Goal: Task Accomplishment & Management: Complete application form

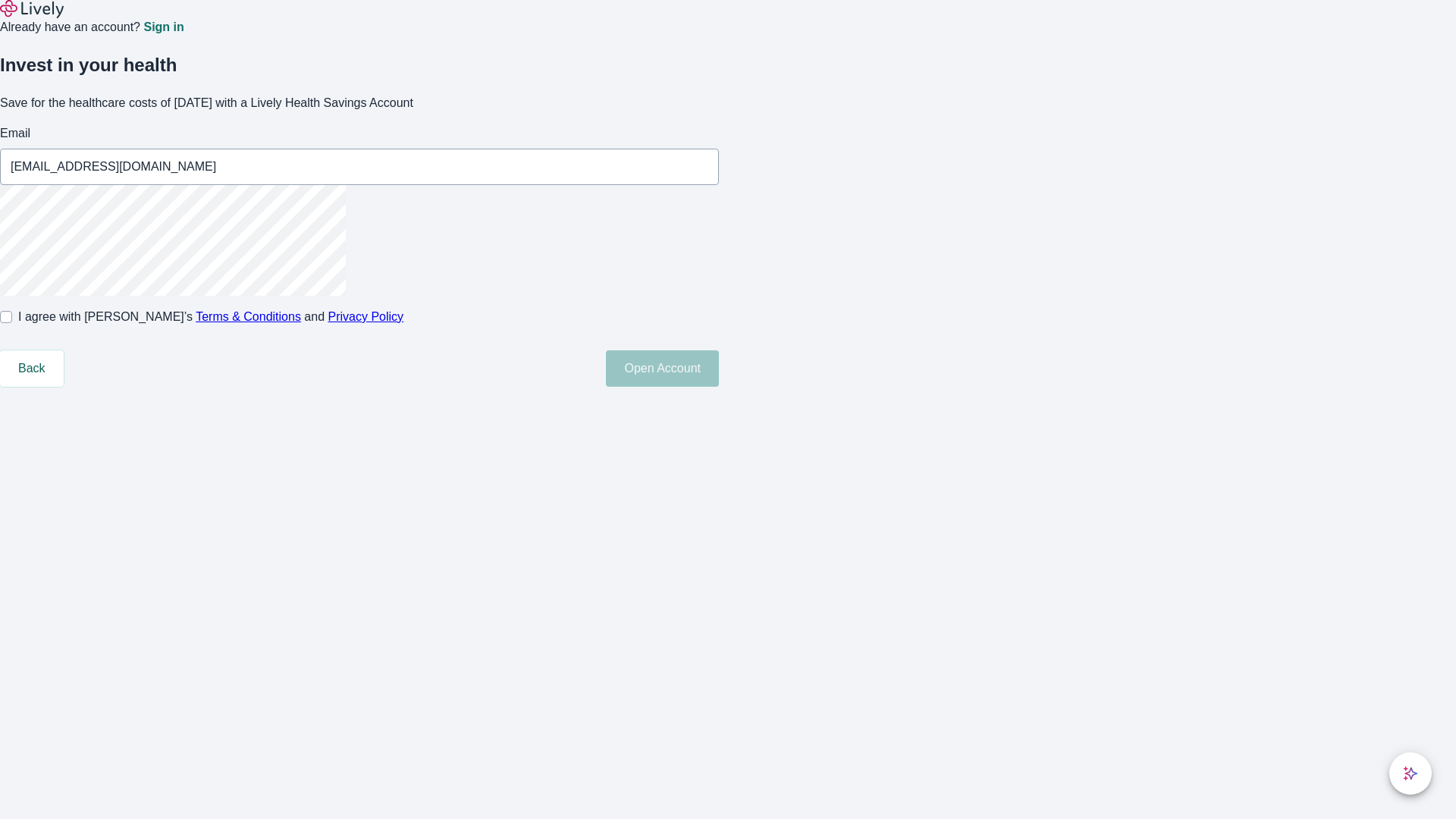
click at [12, 323] on input "I agree with Lively’s Terms & Conditions and Privacy Policy" at bounding box center [6, 316] width 12 height 12
checkbox input "true"
click at [719, 387] on button "Open Account" at bounding box center [662, 369] width 113 height 37
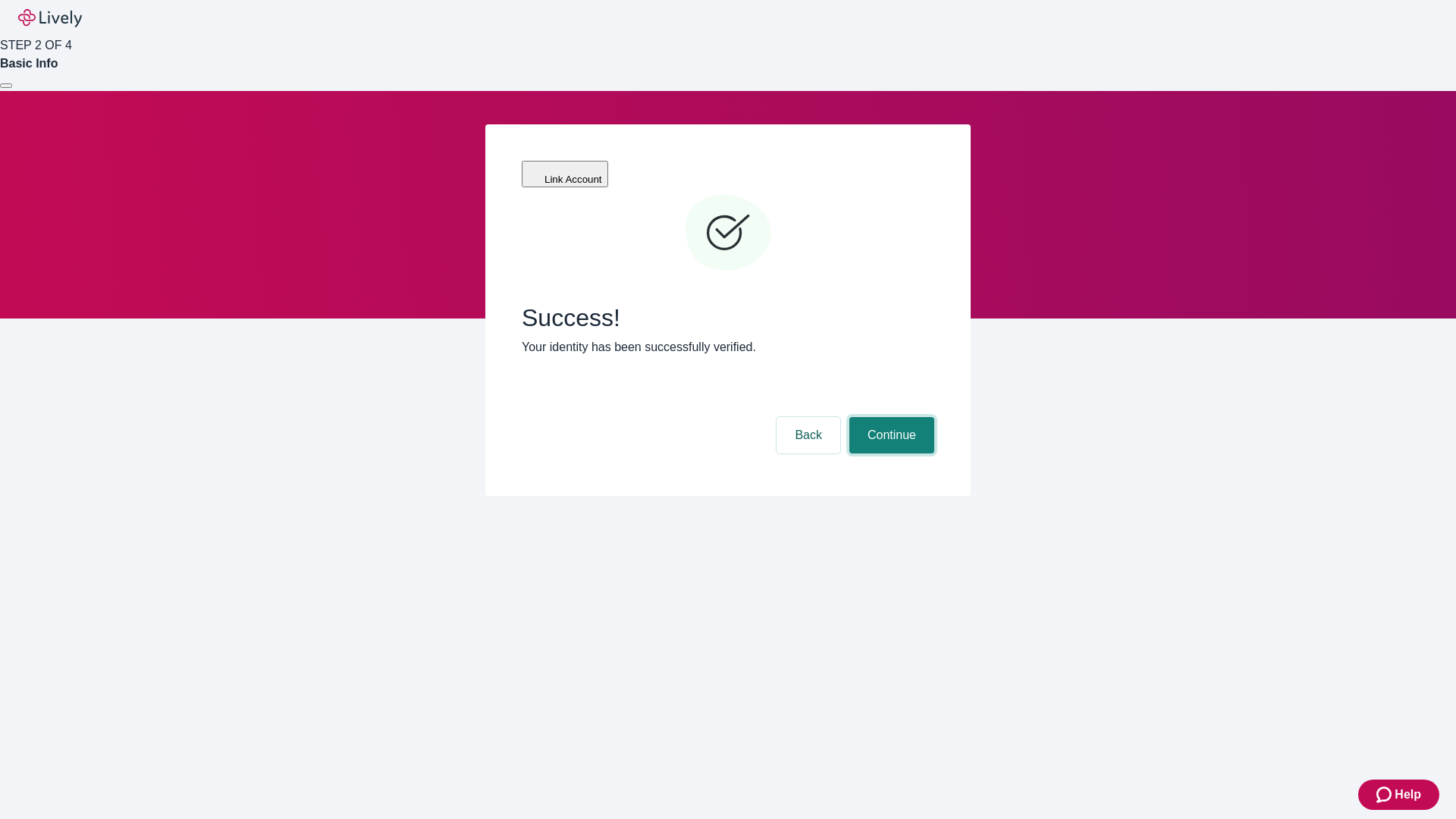
click at [889, 417] on button "Continue" at bounding box center [891, 436] width 85 height 37
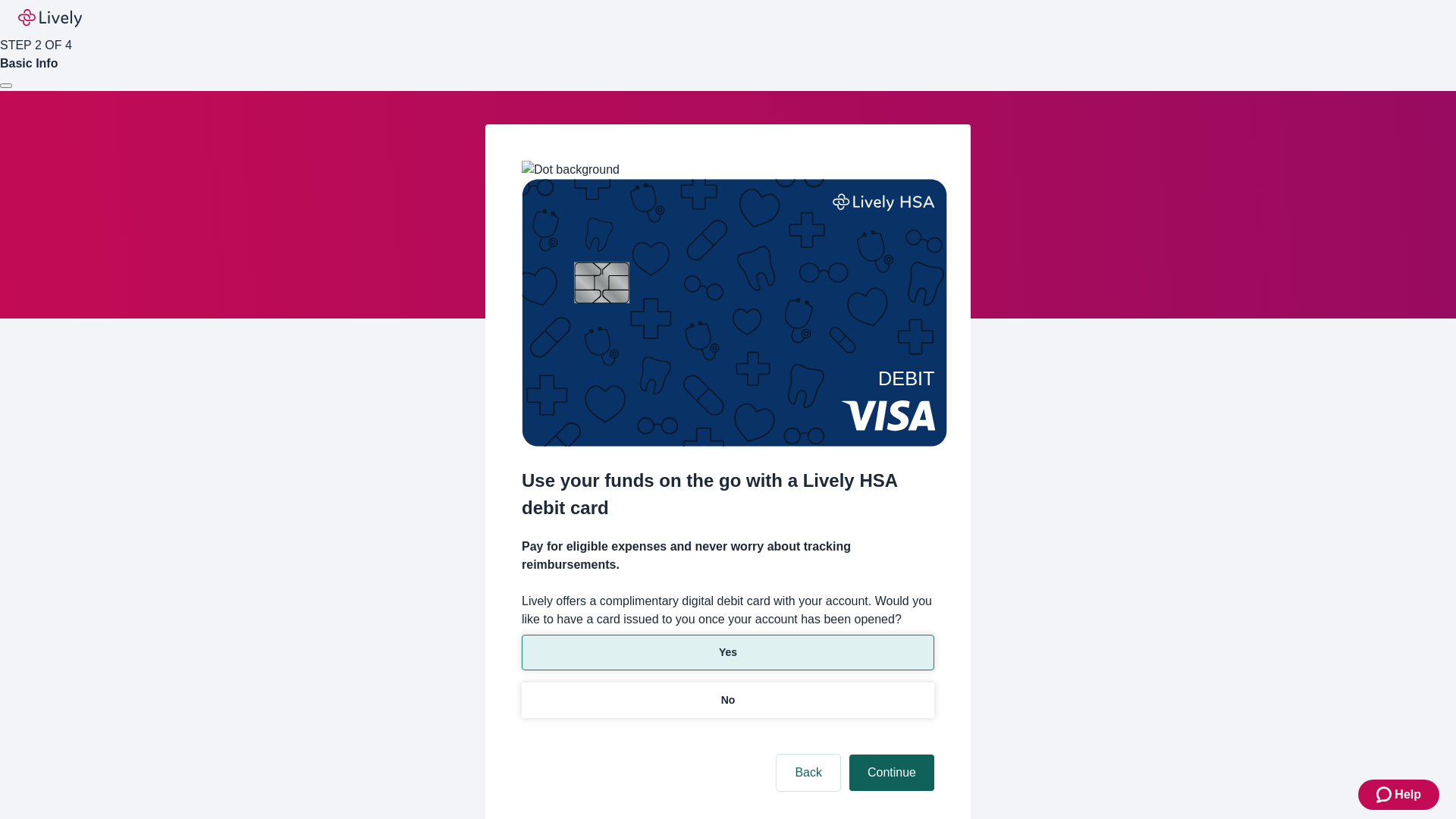
click at [727, 645] on p "Yes" at bounding box center [728, 652] width 18 height 16
click at [889, 755] on button "Continue" at bounding box center [891, 773] width 85 height 37
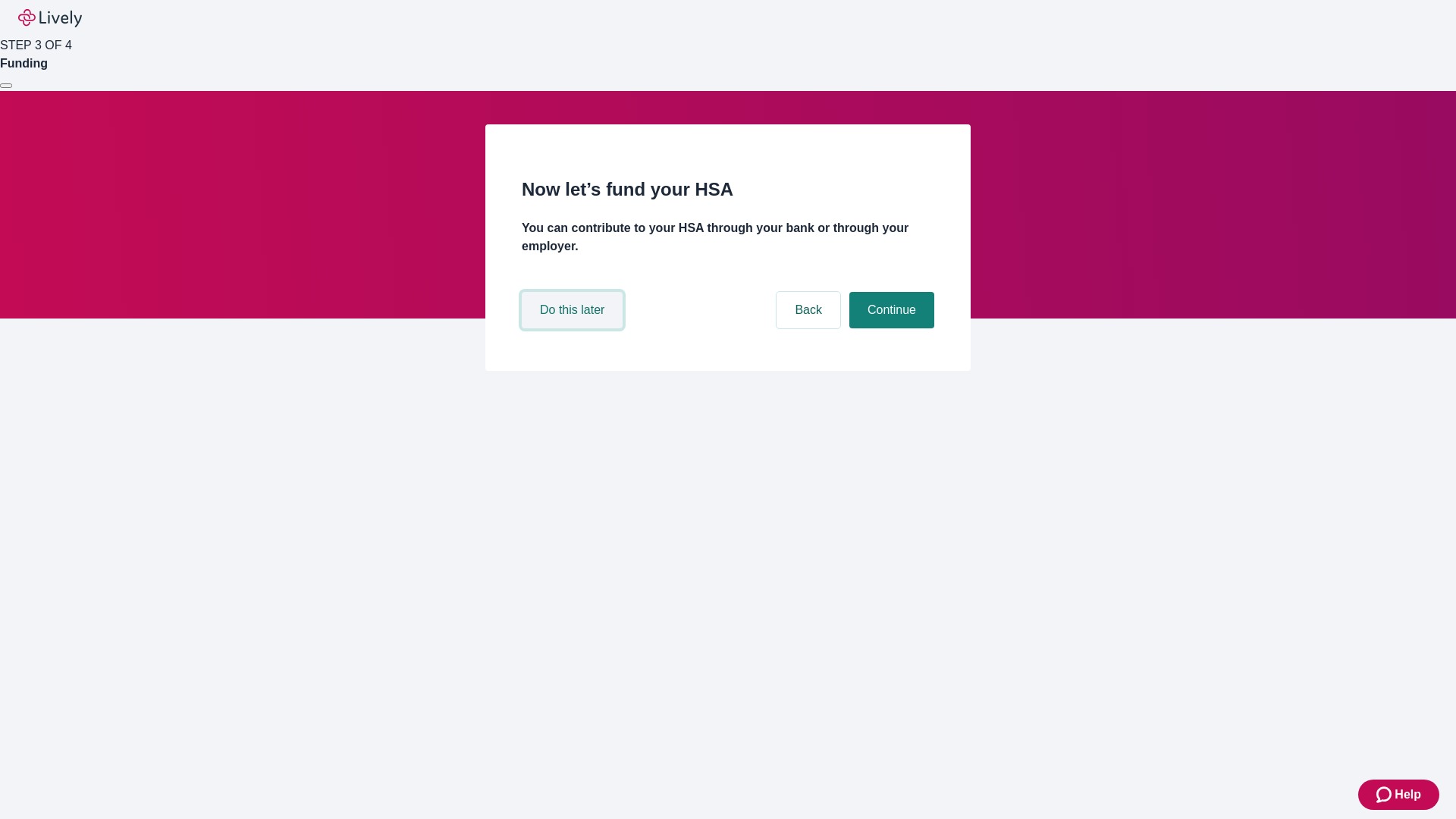
click at [574, 328] on button "Do this later" at bounding box center [572, 310] width 101 height 37
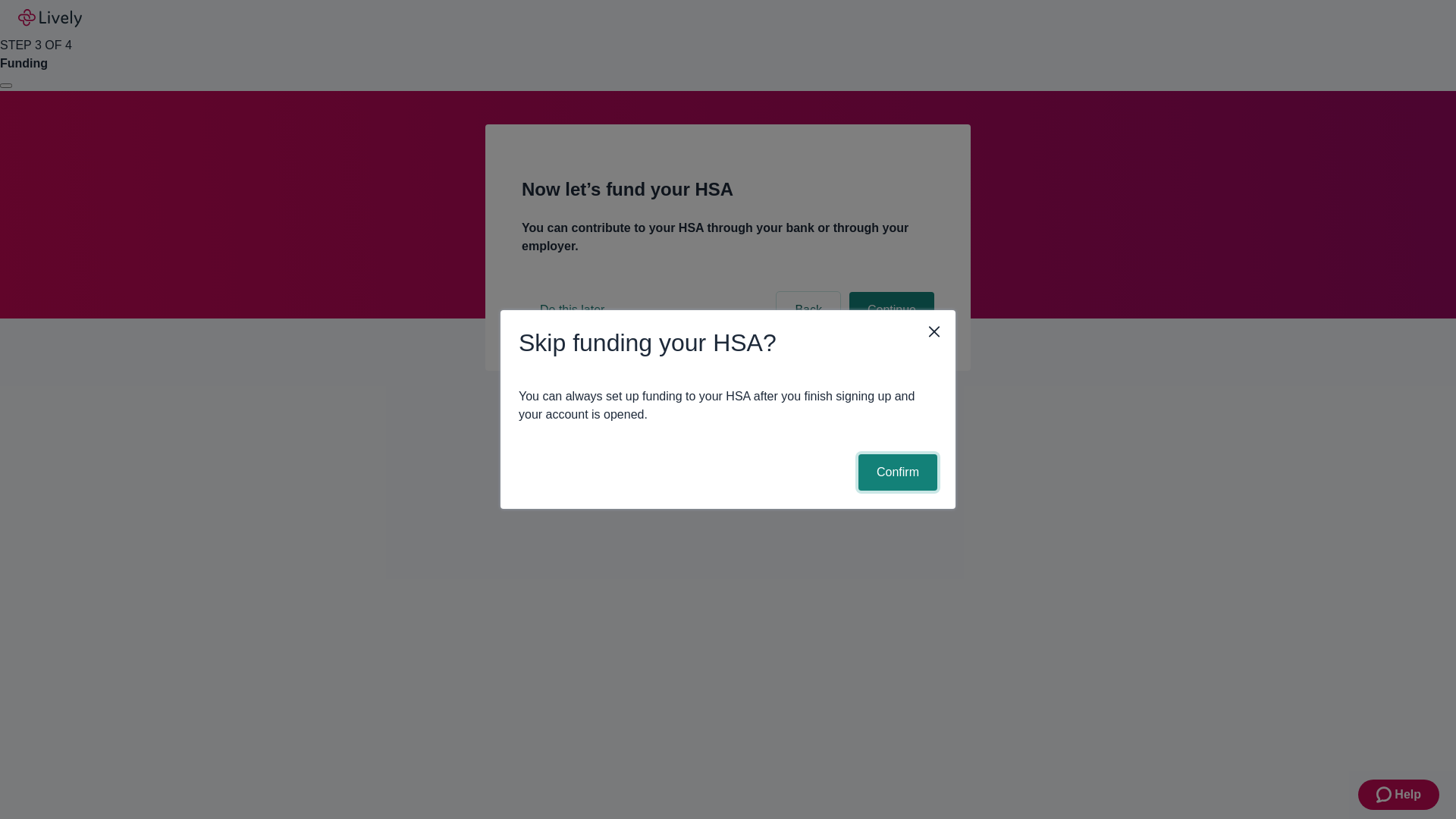
click at [896, 472] on button "Confirm" at bounding box center [898, 472] width 79 height 37
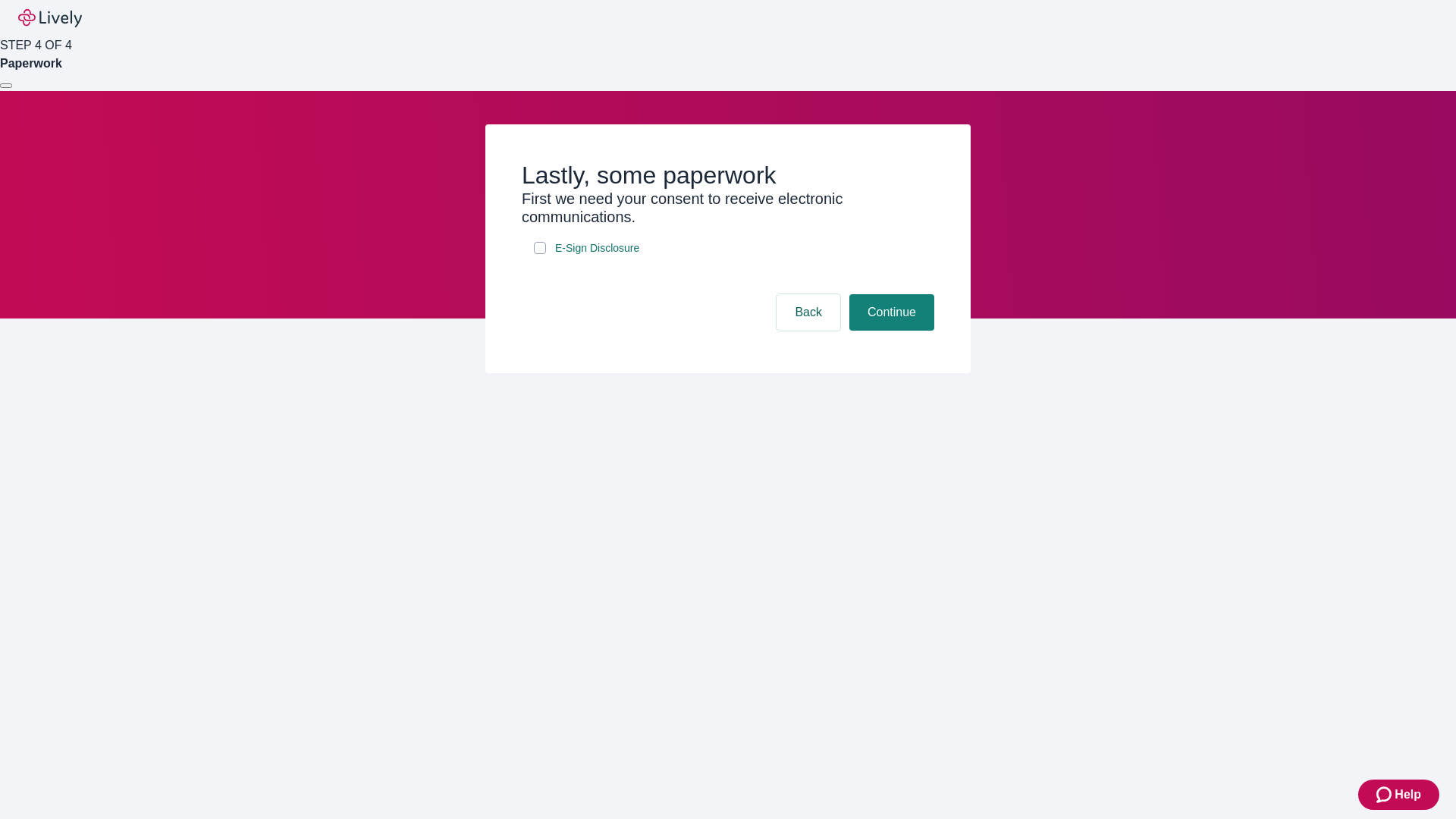
click at [540, 254] on input "E-Sign Disclosure" at bounding box center [539, 248] width 12 height 12
checkbox input "true"
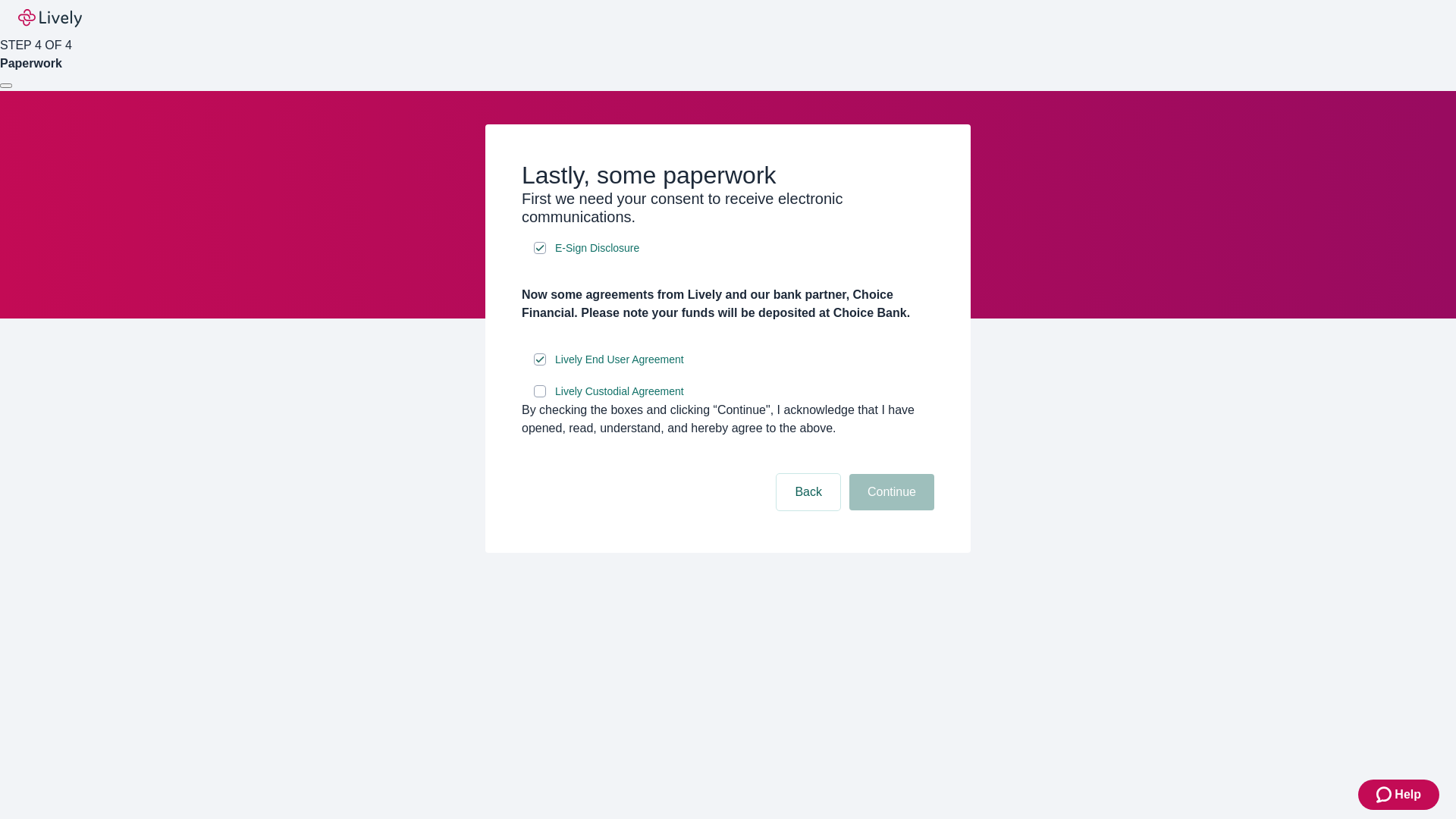
click at [540, 397] on input "Lively Custodial Agreement" at bounding box center [539, 391] width 12 height 12
checkbox input "true"
click at [889, 511] on button "Continue" at bounding box center [891, 493] width 85 height 37
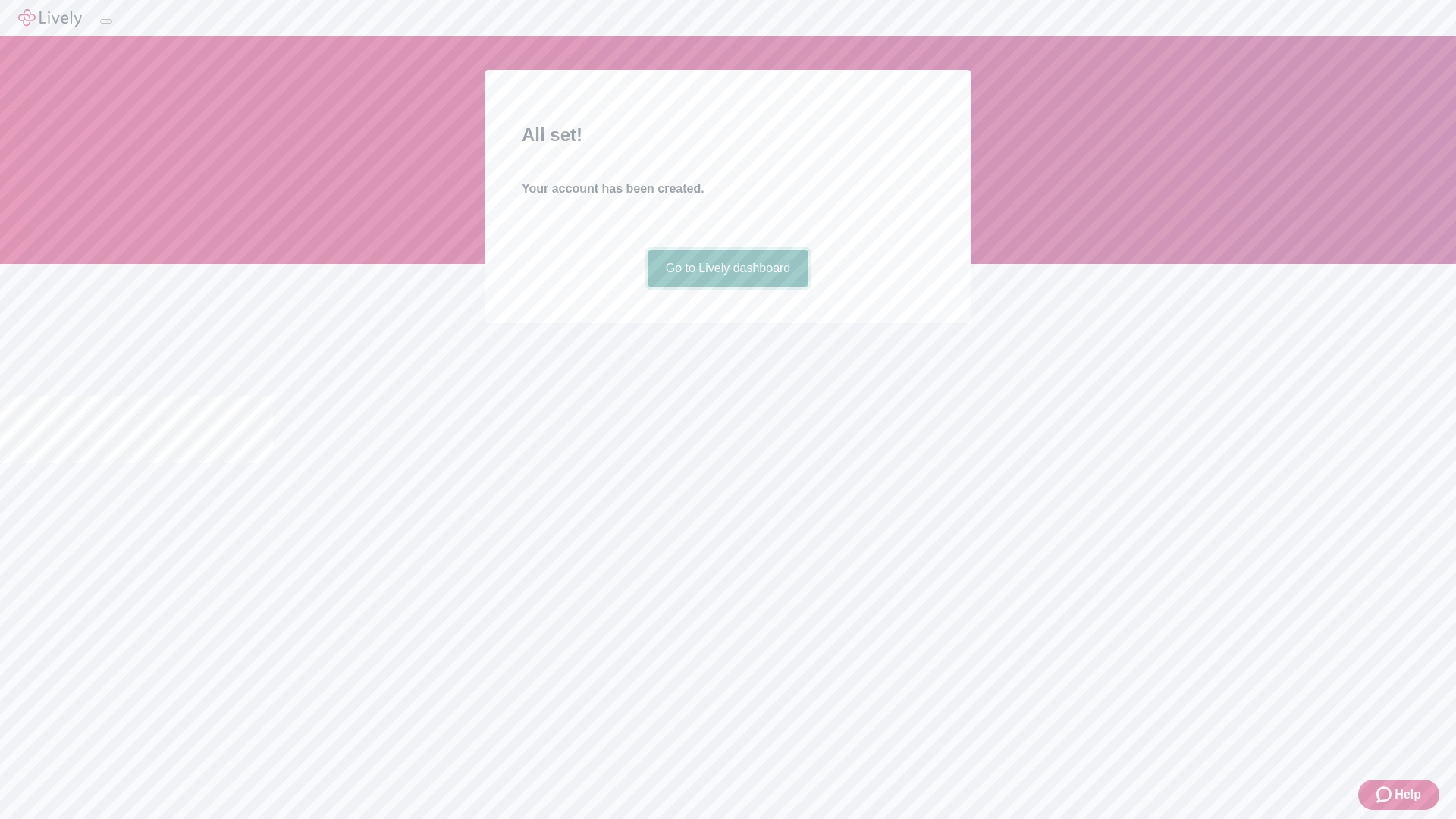
click at [727, 287] on link "Go to Lively dashboard" at bounding box center [728, 269] width 161 height 37
